Goal: Communication & Community: Answer question/provide support

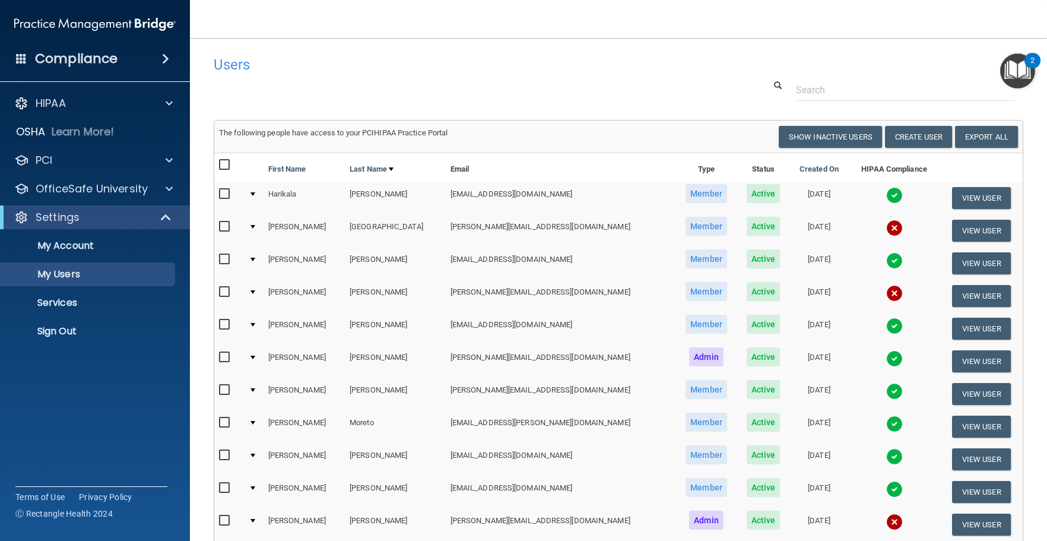
select select "20"
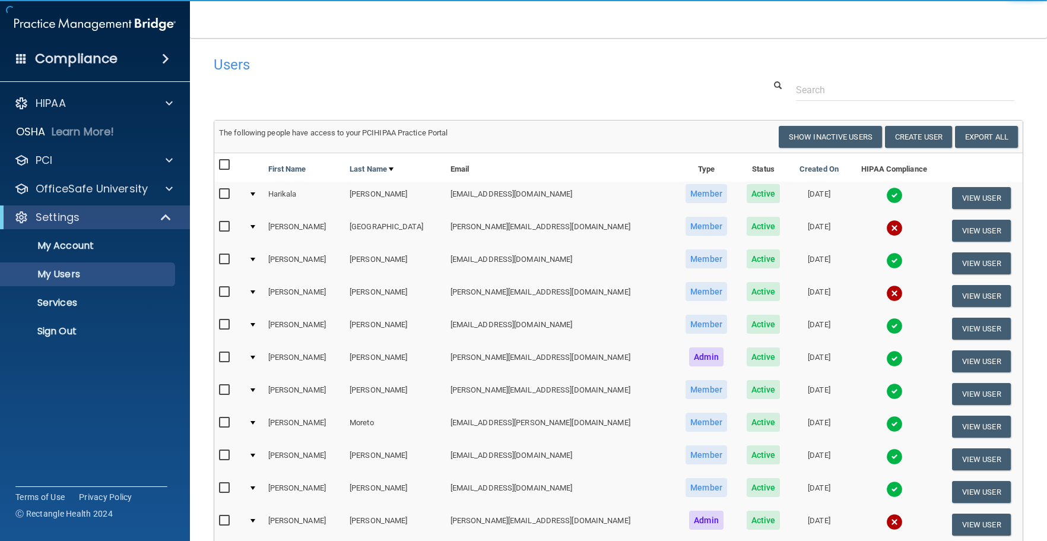
select select "20"
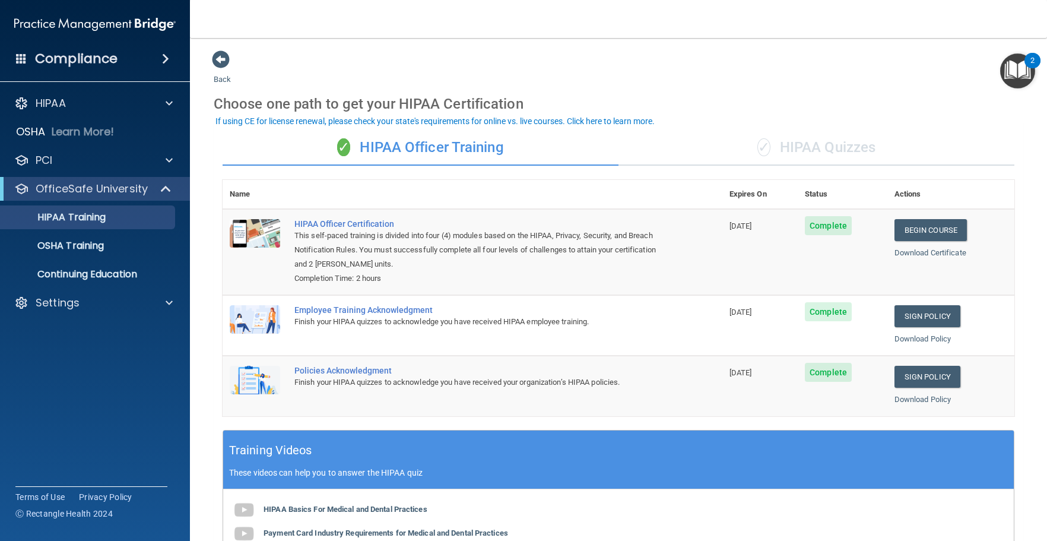
click at [95, 58] on h4 "Compliance" at bounding box center [76, 58] width 82 height 17
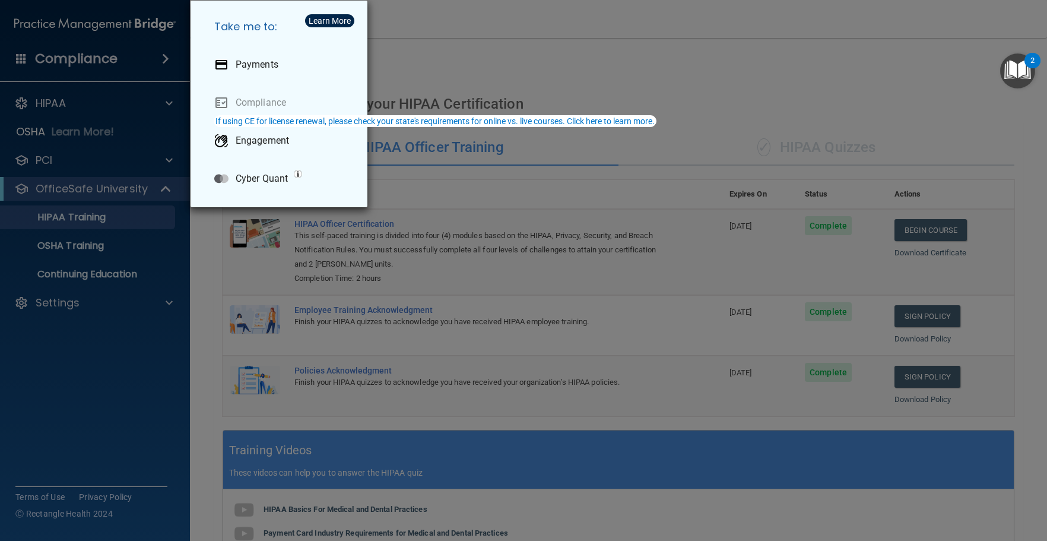
click at [95, 58] on div "Take me to: Payments Compliance Engagement Cyber Quant" at bounding box center [523, 270] width 1047 height 541
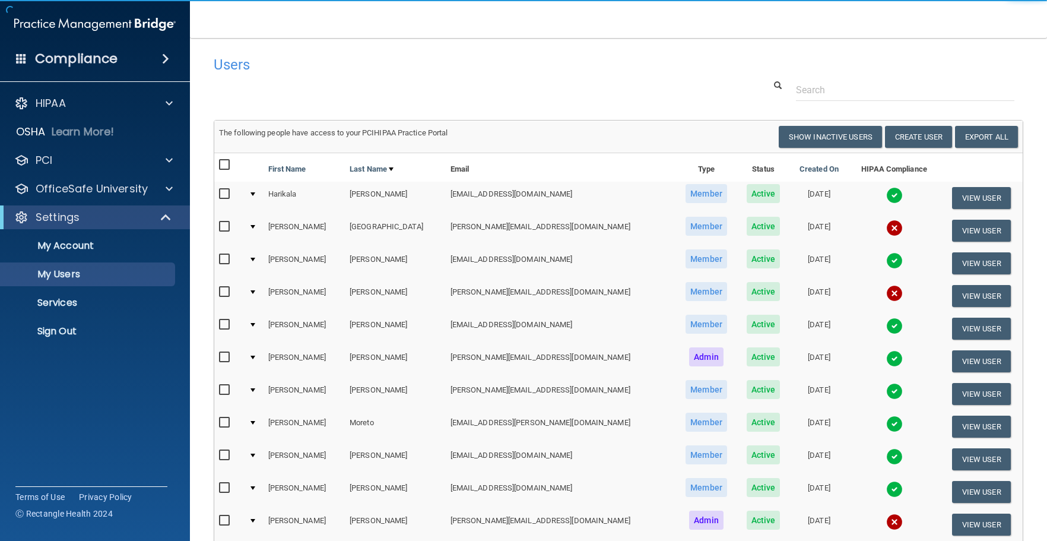
select select "20"
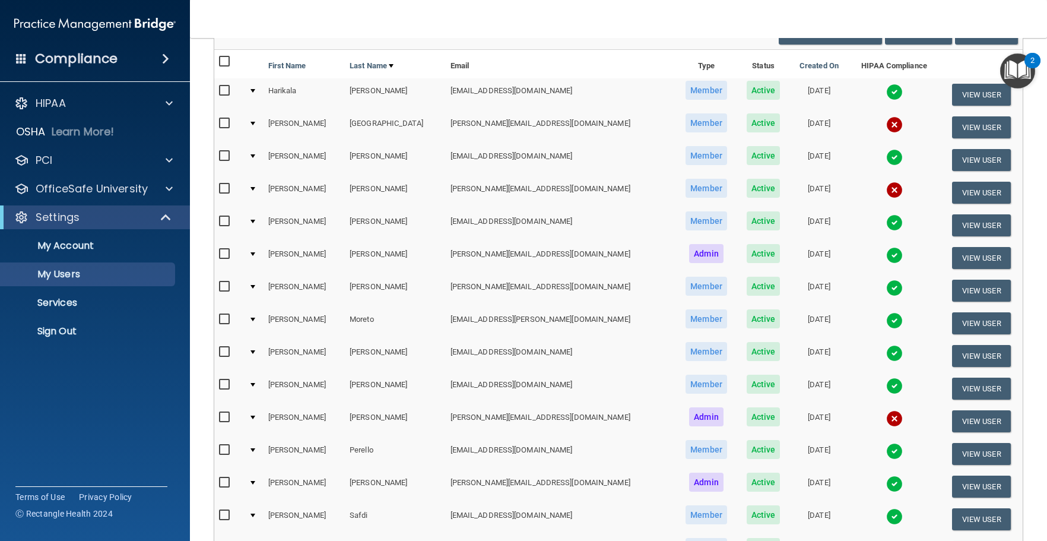
scroll to position [297, 0]
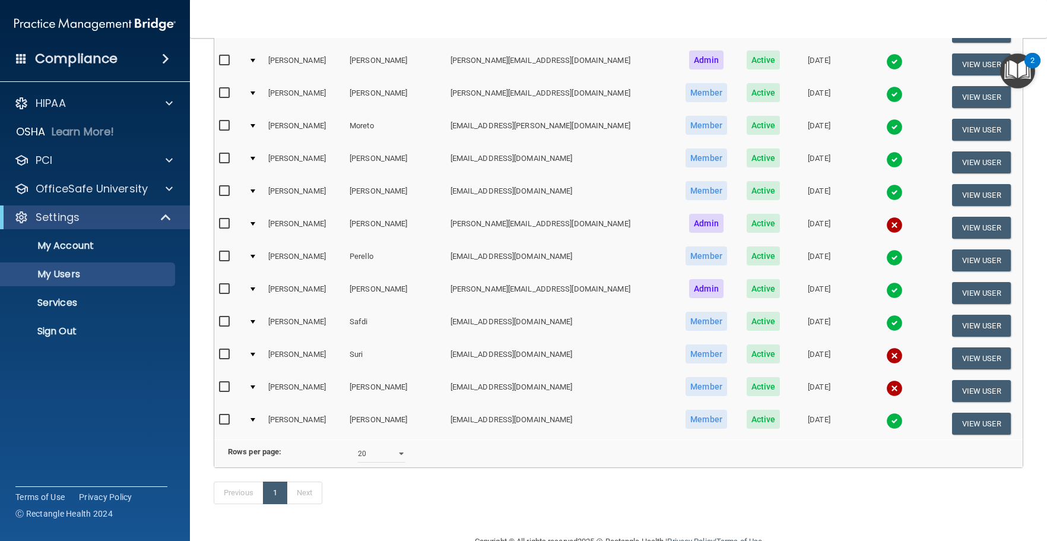
click at [228, 358] on input "checkbox" at bounding box center [226, 354] width 14 height 9
checkbox input "true"
click at [224, 387] on input "checkbox" at bounding box center [226, 386] width 14 height 9
checkbox input "true"
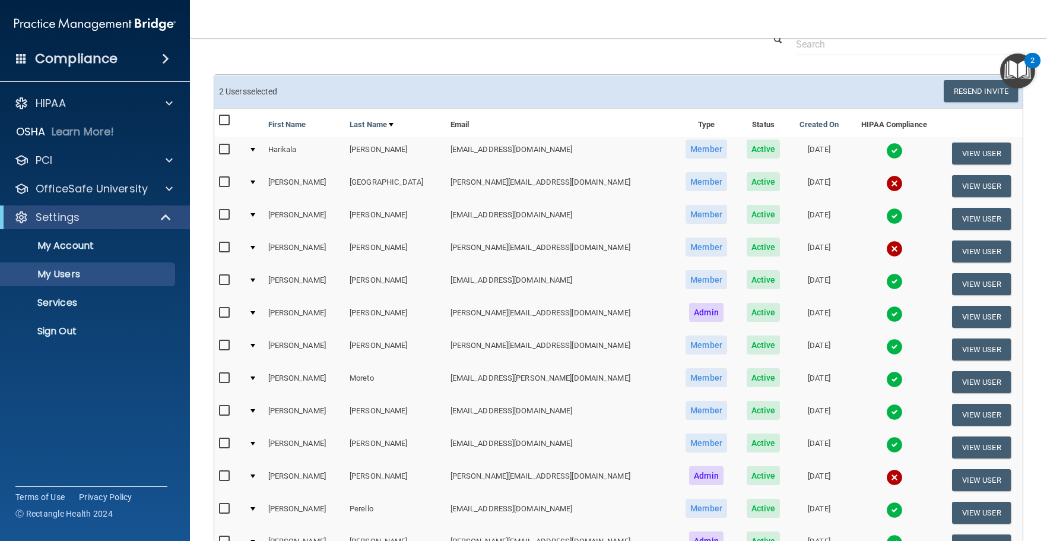
scroll to position [1, 0]
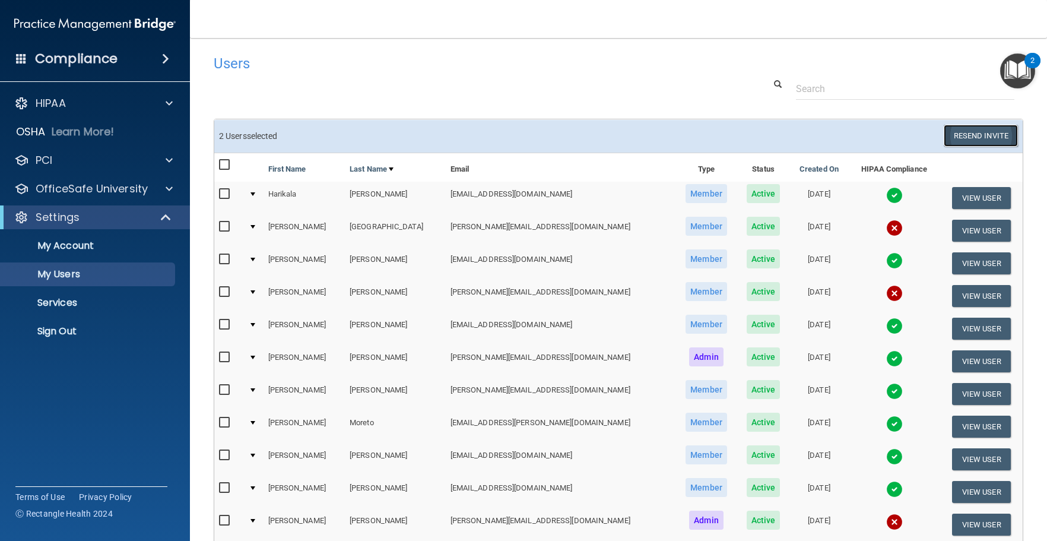
click at [984, 135] on button "Resend Invite" at bounding box center [981, 136] width 74 height 22
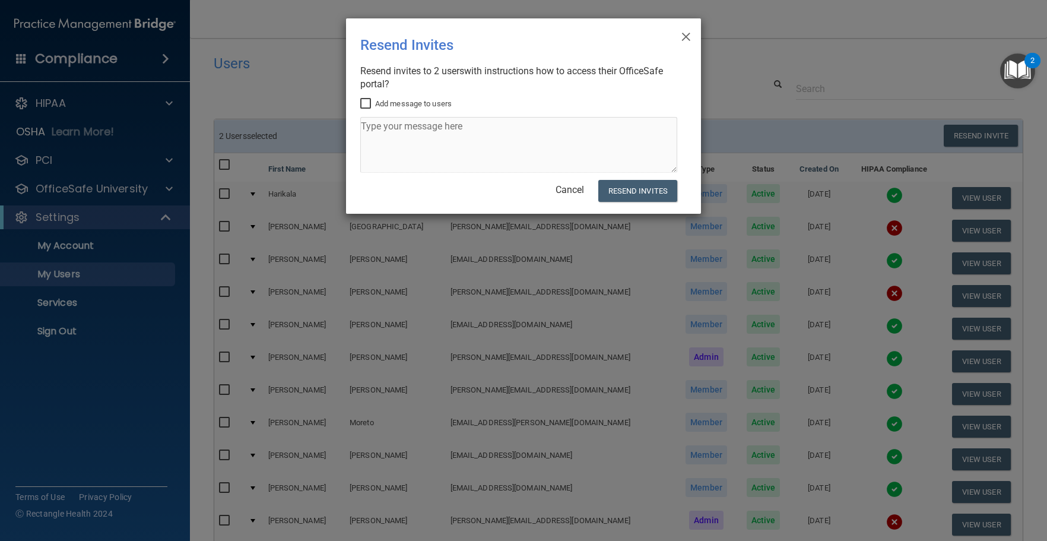
click at [363, 104] on input "Add message to users" at bounding box center [367, 103] width 14 height 9
checkbox input "true"
click at [408, 139] on textarea at bounding box center [518, 145] width 317 height 56
click at [408, 139] on textarea "Hi Dear Drs. please take a moment to review this link and take the HIPAA Quizze…" at bounding box center [518, 145] width 317 height 56
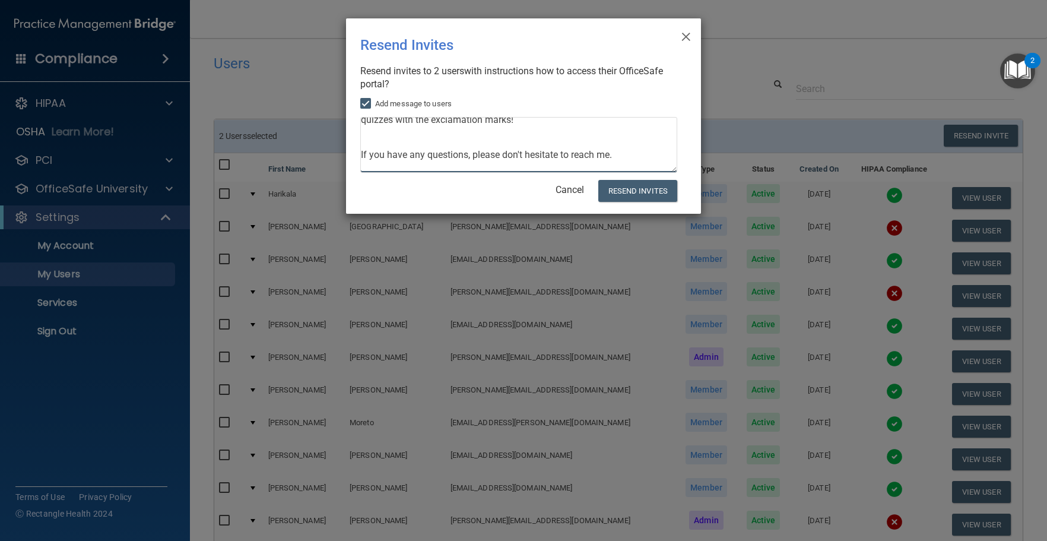
scroll to position [120, 0]
type textarea "Hi Dear Drs. please take a moment to review this link and take the HIPAA Quizze…"
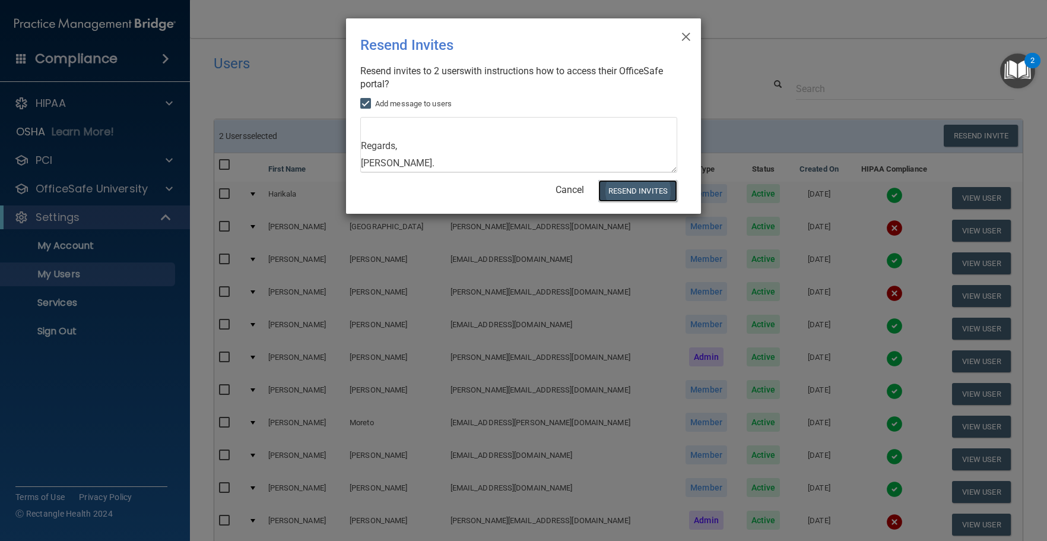
click at [630, 195] on button "Resend Invites" at bounding box center [637, 191] width 79 height 22
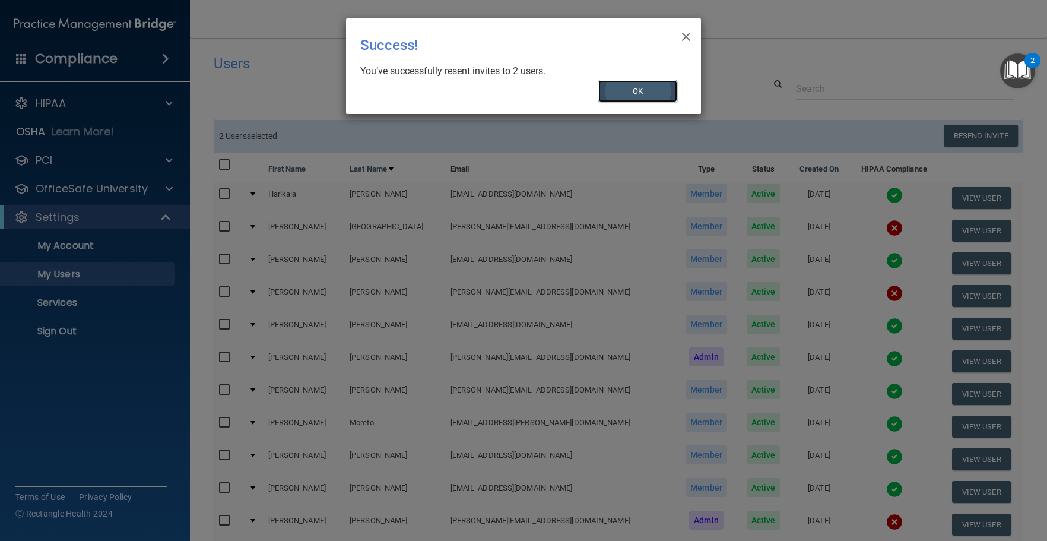
click at [655, 86] on button "OK" at bounding box center [638, 91] width 80 height 22
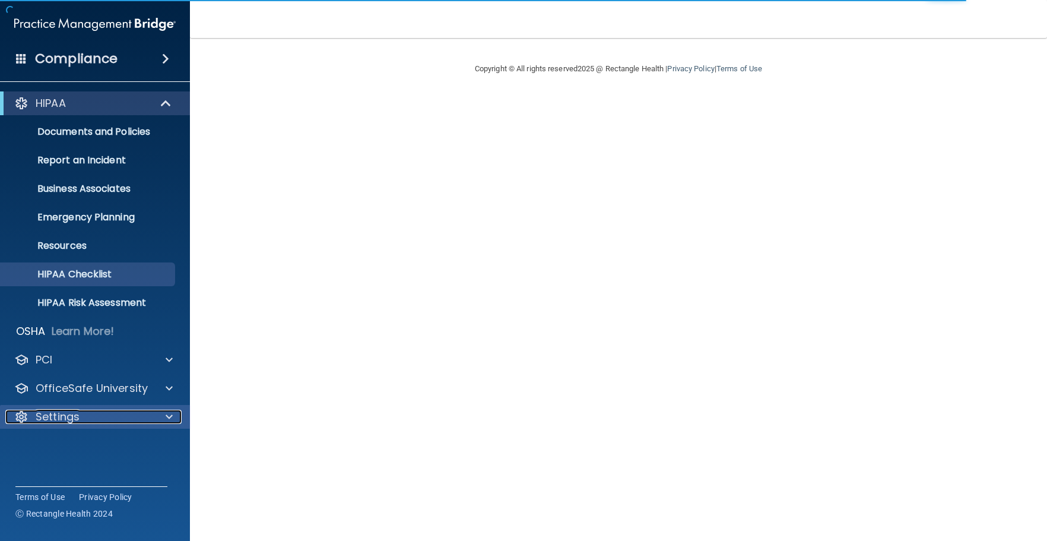
click at [104, 417] on div "Settings" at bounding box center [78, 416] width 147 height 14
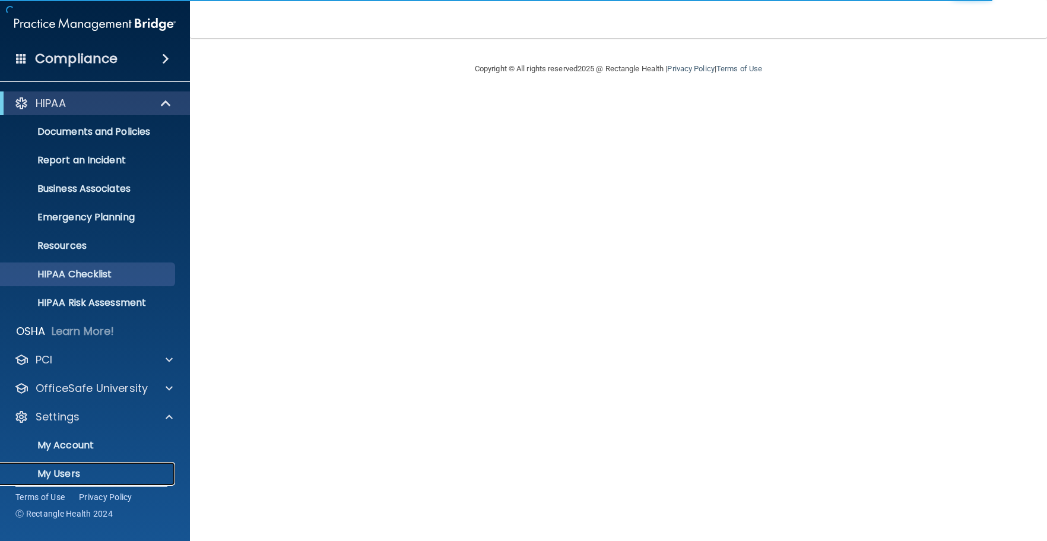
click at [85, 469] on p "My Users" at bounding box center [89, 474] width 162 height 12
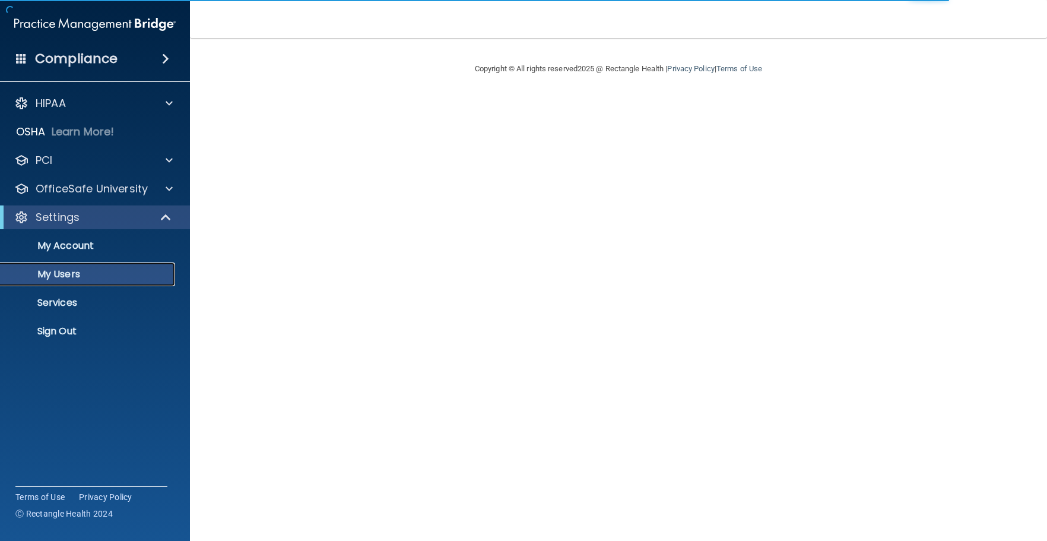
select select "20"
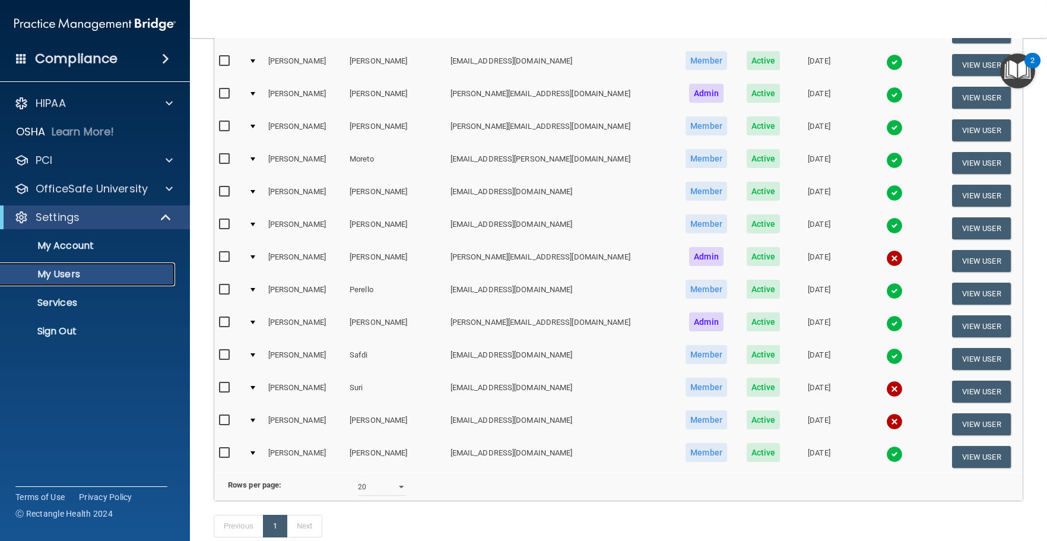
scroll to position [284, 0]
